Goal: Information Seeking & Learning: Learn about a topic

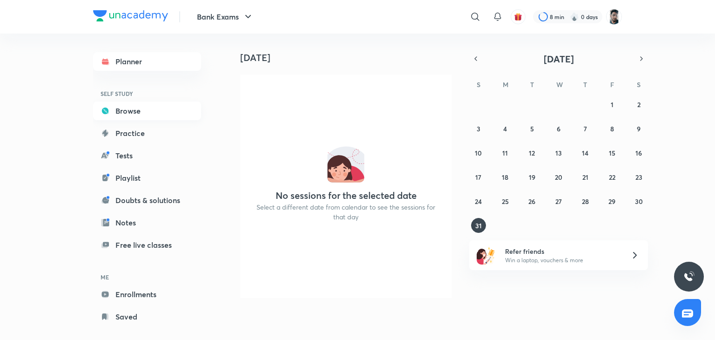
click at [131, 112] on link "Browse" at bounding box center [147, 111] width 108 height 19
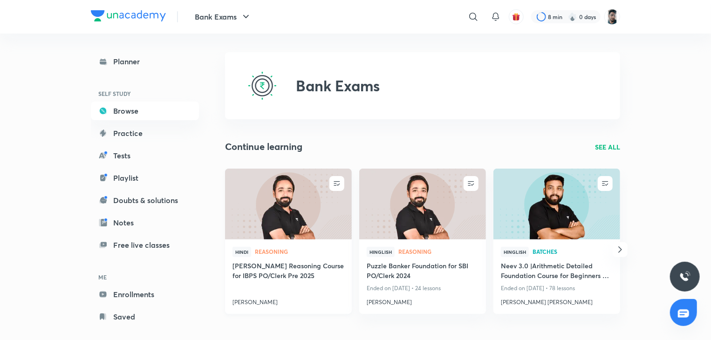
click at [278, 272] on h4 "[PERSON_NAME] Reasoning Course for IBPS PO/Clerk Pre 2025" at bounding box center [288, 271] width 112 height 21
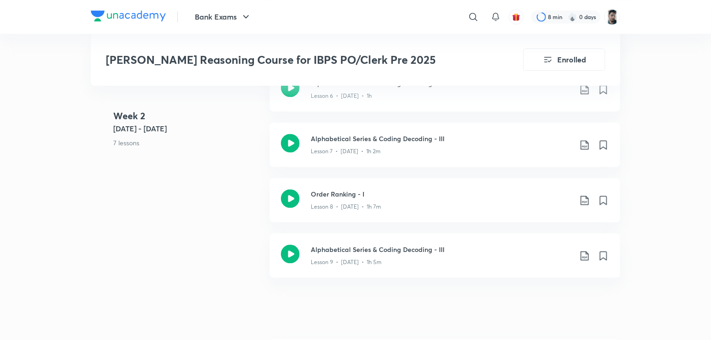
scroll to position [916, 0]
click at [292, 188] on icon at bounding box center [290, 197] width 19 height 19
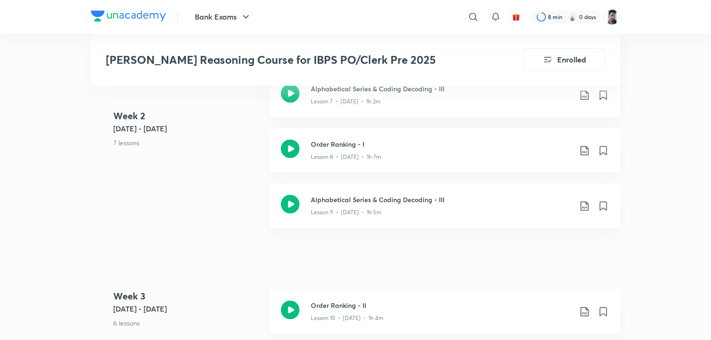
scroll to position [976, 0]
